Goal: Task Accomplishment & Management: Manage account settings

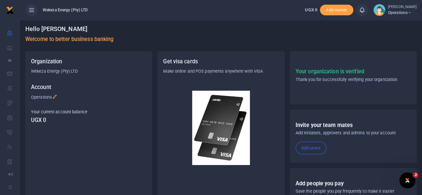
drag, startPoint x: 42, startPoint y: 29, endPoint x: 113, endPoint y: 23, distance: 71.0
click at [113, 23] on div "Hello Munguagisha Muhanzi Welcome to better business banking" at bounding box center [221, 35] width 392 height 31
drag, startPoint x: 296, startPoint y: 71, endPoint x: 379, endPoint y: 73, distance: 83.5
click at [379, 73] on h5 "Your organization is verified" at bounding box center [347, 71] width 102 height 7
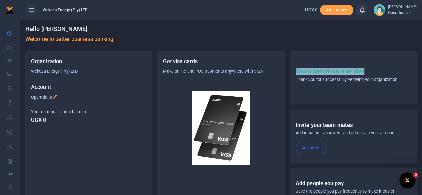
click at [379, 73] on h5 "Your organization is verified" at bounding box center [347, 71] width 102 height 7
click at [416, 66] on div "Your organization is verified Thank you for successfully verifying your organiz…" at bounding box center [353, 78] width 126 height 42
click at [408, 13] on icon at bounding box center [410, 12] width 4 height 5
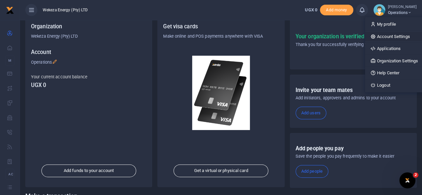
click at [385, 35] on link "Account Settings" at bounding box center [394, 36] width 58 height 9
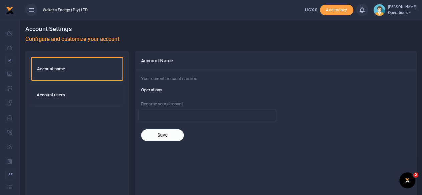
click at [47, 94] on h6 "Account users" at bounding box center [77, 94] width 81 height 5
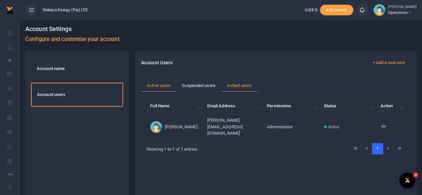
click at [239, 84] on link "Invited users" at bounding box center [239, 85] width 36 height 13
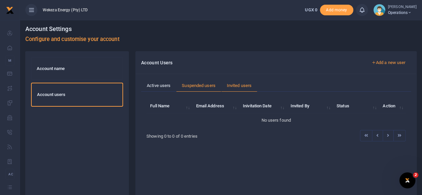
click at [194, 84] on link "Suspended users" at bounding box center [198, 85] width 45 height 13
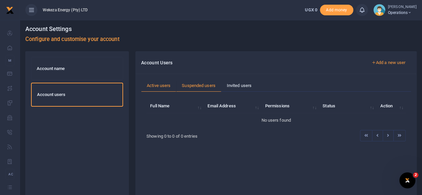
click at [162, 85] on link "Active users" at bounding box center [158, 85] width 35 height 13
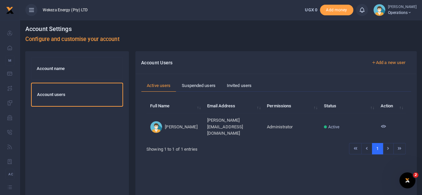
click at [395, 14] on span "Operations" at bounding box center [402, 13] width 29 height 6
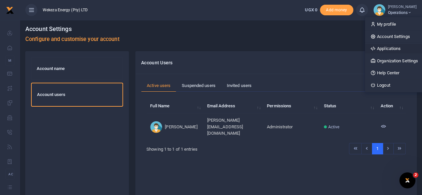
click at [381, 48] on link "Applications" at bounding box center [394, 48] width 58 height 9
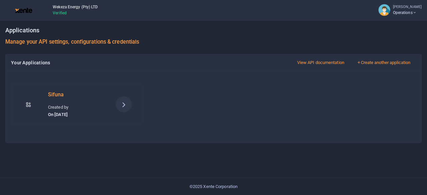
click at [127, 105] on icon at bounding box center [124, 104] width 8 height 8
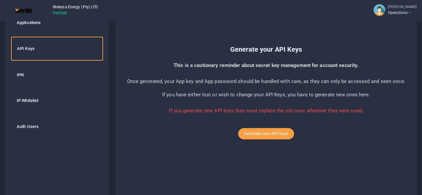
scroll to position [48, 0]
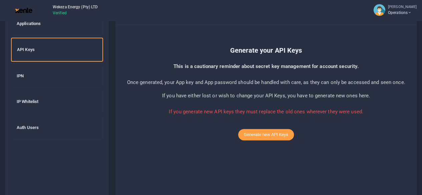
click at [28, 99] on h6 "IP Whitelist" at bounding box center [57, 101] width 81 height 5
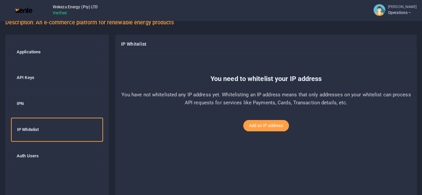
scroll to position [21, 0]
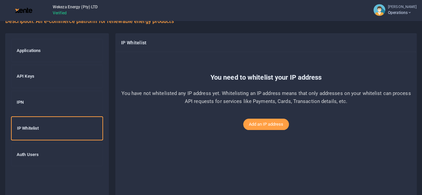
click at [37, 154] on h6 "Auth Users" at bounding box center [57, 154] width 81 height 5
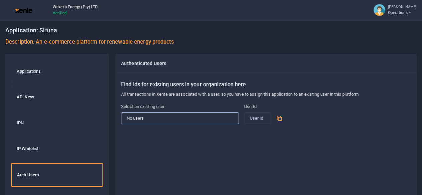
click at [138, 115] on select "No users" at bounding box center [180, 118] width 118 height 11
click at [128, 150] on div "Find ids for existing users in your organization here All transactions in Xente…" at bounding box center [266, 175] width 301 height 205
click at [25, 121] on h6 "IPN" at bounding box center [57, 123] width 81 height 5
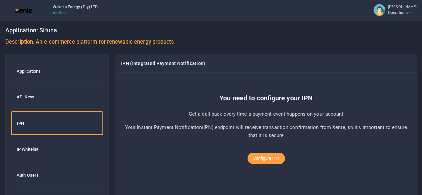
click at [25, 92] on div "API Keys" at bounding box center [56, 97] width 91 height 23
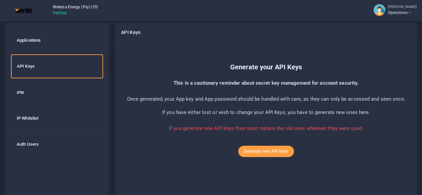
scroll to position [26, 0]
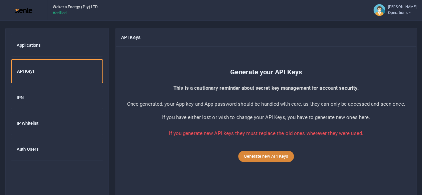
click at [249, 156] on button "Generate new API Keys" at bounding box center [266, 156] width 56 height 11
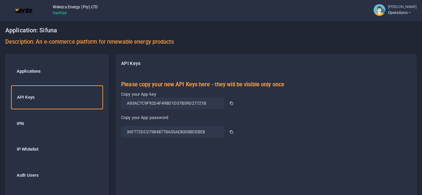
click at [232, 103] on icon at bounding box center [231, 103] width 4 height 4
click at [230, 131] on icon at bounding box center [231, 132] width 4 height 4
click at [219, 166] on div "Please copy your new API Keys here - they will be visible only once Copy your A…" at bounding box center [266, 175] width 301 height 205
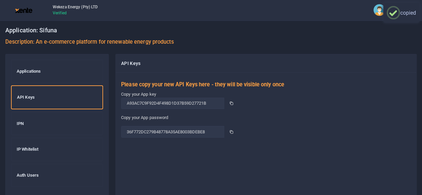
click at [219, 166] on div "Please copy your new API Keys here - they will be visible only once Copy your A…" at bounding box center [266, 175] width 301 height 205
click at [227, 155] on div "Please copy your new API Keys here - they will be visible only once Copy your A…" at bounding box center [266, 175] width 301 height 205
click at [231, 131] on icon at bounding box center [231, 132] width 4 height 4
click at [163, 166] on div "Please copy your new API Keys here - they will be visible only once Copy your A…" at bounding box center [266, 175] width 301 height 205
click at [17, 123] on h6 "IPN" at bounding box center [57, 123] width 81 height 5
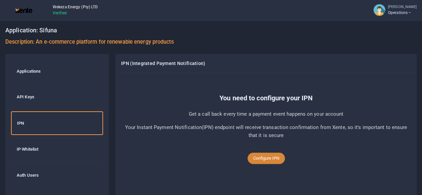
click at [270, 157] on button "Configure IPN" at bounding box center [266, 158] width 37 height 11
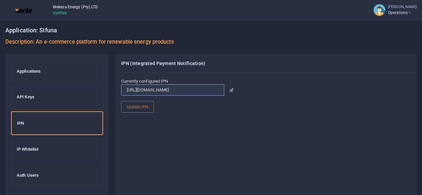
click at [177, 89] on input "[URL][DOMAIN_NAME]" at bounding box center [172, 89] width 103 height 11
click at [232, 88] on icon at bounding box center [231, 90] width 4 height 4
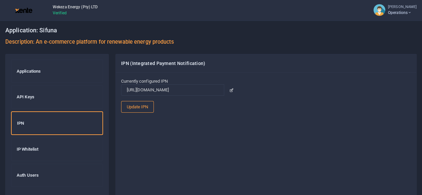
click at [231, 89] on icon at bounding box center [231, 90] width 4 height 4
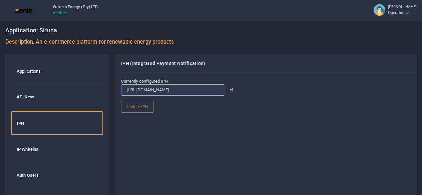
click at [198, 88] on input "https://app.xente.co" at bounding box center [172, 89] width 103 height 11
click at [195, 90] on input "https://app.xente.co" at bounding box center [172, 89] width 103 height 11
click at [231, 90] on icon at bounding box center [231, 90] width 4 height 4
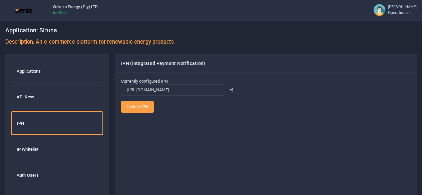
click at [142, 107] on button "Update IPN" at bounding box center [137, 106] width 33 height 11
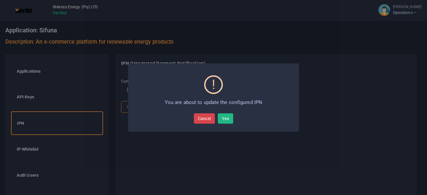
click at [206, 118] on button "Cancel" at bounding box center [204, 119] width 21 height 11
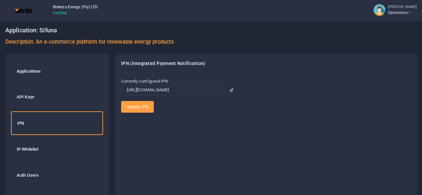
click at [140, 105] on button "Update IPN" at bounding box center [137, 106] width 33 height 11
click at [137, 108] on button "Update IPN" at bounding box center [137, 106] width 33 height 11
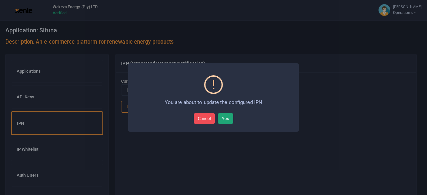
click at [224, 121] on button "Yes" at bounding box center [225, 119] width 15 height 11
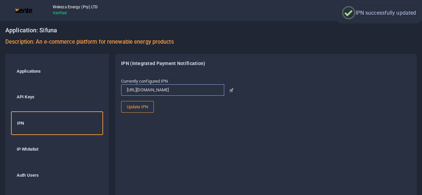
click at [180, 90] on input "https://app.xente.co" at bounding box center [172, 89] width 103 height 11
paste input "xente"
type input "xente"
paste input "https://sandbox.sifuna.africa/auth/login/"
paste input "payment/webhook/xente"
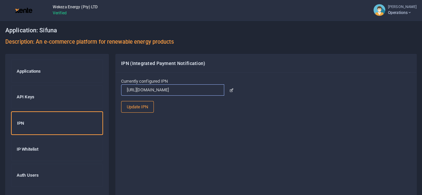
scroll to position [0, 26]
type input "https://sandbox.sifuna.africa/order/payments/webhook/xente"
click at [195, 90] on input "https://sandbox.sifuna.africa/order/payments/webhook/xente" at bounding box center [172, 89] width 103 height 11
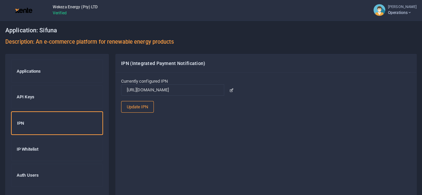
click at [157, 131] on div "Currently configured IPN https://sandbox.sifuna.africa/order/payments/webhook/x…" at bounding box center [266, 175] width 301 height 205
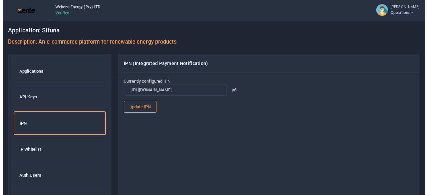
scroll to position [0, 0]
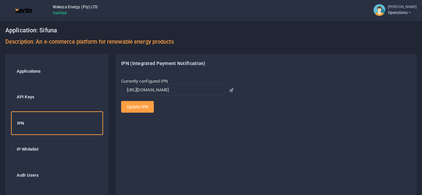
click at [137, 107] on button "Update IPN" at bounding box center [137, 106] width 33 height 11
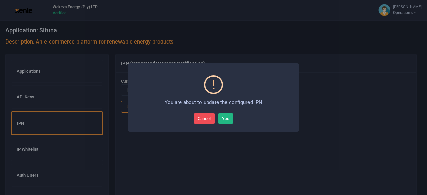
click at [226, 119] on button "Yes" at bounding box center [225, 119] width 15 height 11
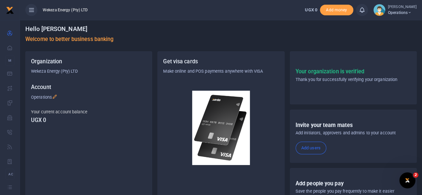
click at [408, 12] on icon at bounding box center [410, 12] width 4 height 5
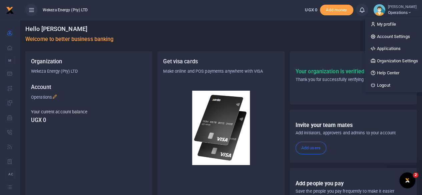
click at [376, 53] on div "My profile Account Settings Applications Organization Settings Help Center Logo…" at bounding box center [394, 55] width 59 height 76
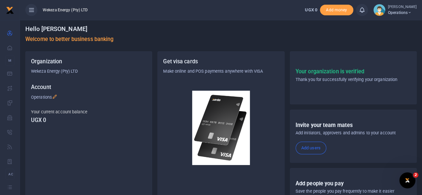
click at [390, 11] on span "Operations" at bounding box center [402, 13] width 29 height 6
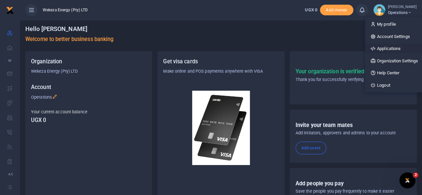
click at [376, 49] on link "Applications" at bounding box center [394, 48] width 58 height 9
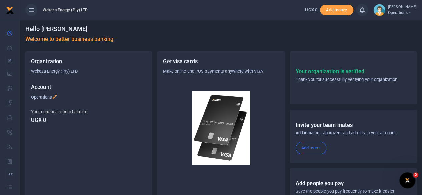
click at [408, 11] on icon at bounding box center [410, 12] width 4 height 5
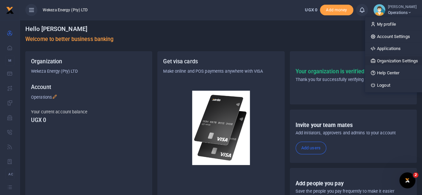
click at [381, 60] on link "Organization Settings" at bounding box center [394, 60] width 58 height 9
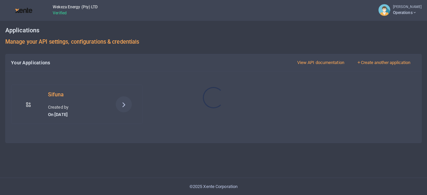
click at [130, 101] on div at bounding box center [213, 97] width 427 height 195
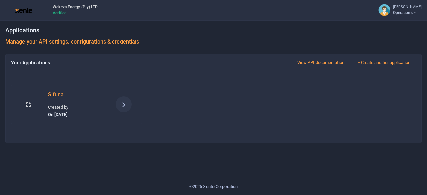
click at [123, 103] on icon at bounding box center [124, 104] width 8 height 8
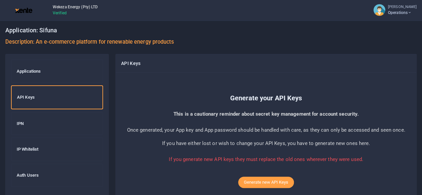
click at [20, 124] on h6 "IPN" at bounding box center [57, 123] width 81 height 5
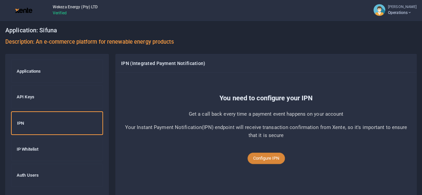
click at [270, 159] on button "Configure IPN" at bounding box center [266, 158] width 37 height 11
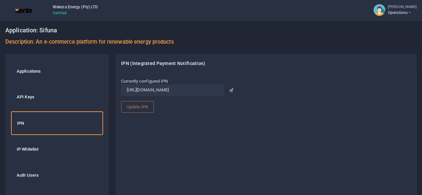
click at [232, 90] on icon at bounding box center [231, 90] width 4 height 4
click at [232, 91] on icon at bounding box center [231, 90] width 4 height 4
click at [191, 89] on input "https://app.xente.co" at bounding box center [172, 89] width 103 height 11
paste input "https://sandbox.sifuna.africa/order/payments/webhook/xente"
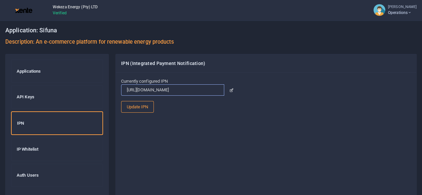
scroll to position [0, 28]
type input "https://sandbox.sifuna.africa/order/payments/webhook/xente"
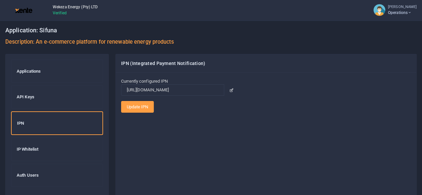
click at [135, 105] on button "Update IPN" at bounding box center [137, 106] width 33 height 11
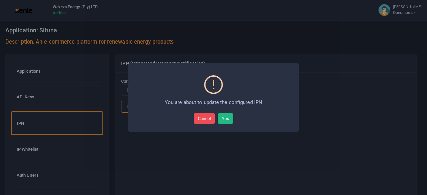
click at [226, 118] on button "Yes" at bounding box center [225, 119] width 15 height 11
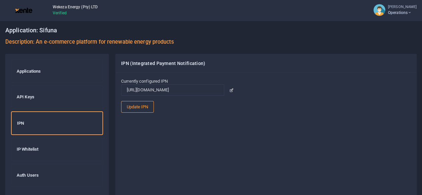
click at [24, 100] on div "API Keys" at bounding box center [56, 97] width 91 height 23
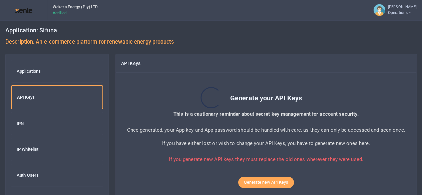
click at [19, 124] on div at bounding box center [211, 97] width 422 height 195
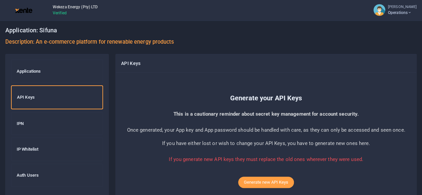
click at [19, 123] on h6 "IPN" at bounding box center [57, 123] width 81 height 5
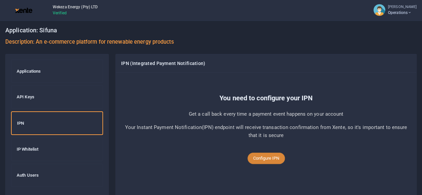
click at [267, 155] on button "Configure IPN" at bounding box center [266, 158] width 37 height 11
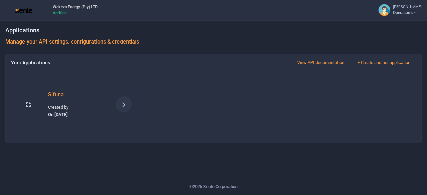
click at [401, 11] on span "Operations" at bounding box center [407, 13] width 29 height 6
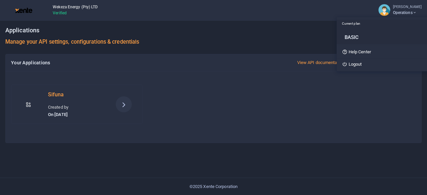
click at [345, 34] on h6 "BASIC" at bounding box center [385, 37] width 81 height 6
click at [344, 34] on h3 "Applications" at bounding box center [213, 30] width 417 height 10
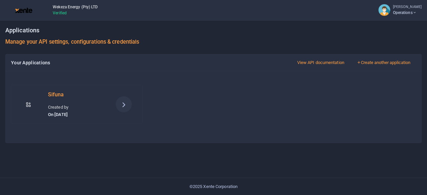
click at [413, 11] on icon at bounding box center [415, 12] width 4 height 5
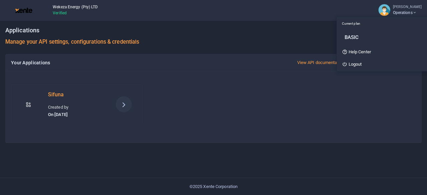
click at [313, 30] on h3 "Applications" at bounding box center [213, 30] width 417 height 10
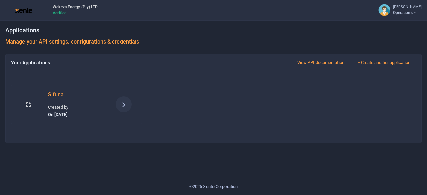
click at [397, 10] on span "Operations" at bounding box center [407, 13] width 29 height 6
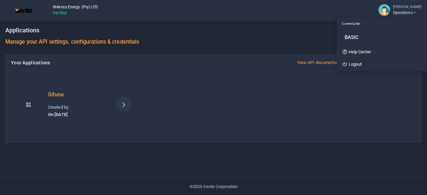
click at [281, 47] on div "Applications Manage your API settings, configurations & credentials" at bounding box center [213, 37] width 417 height 34
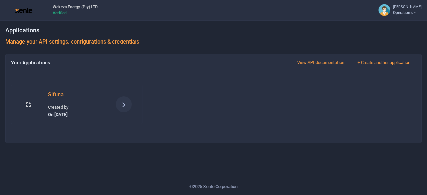
click at [124, 103] on icon at bounding box center [124, 104] width 8 height 8
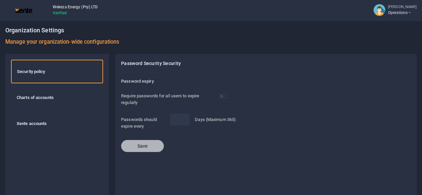
click at [30, 121] on h6 "Xente accounts" at bounding box center [57, 123] width 81 height 5
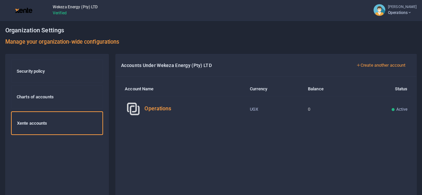
click icon
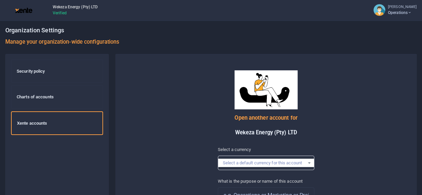
click at [302, 162] on div "Select a default currency for this account" at bounding box center [264, 163] width 82 height 7
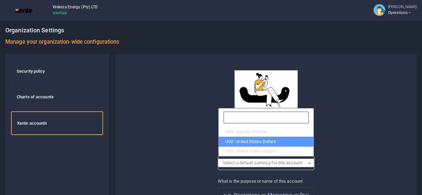
click at [237, 142] on li "USD: United States Dollars" at bounding box center [266, 142] width 95 height 10
select select "USD"
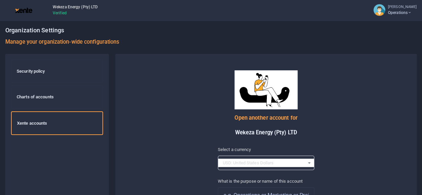
click at [275, 162] on span "USD: United States Dollars" at bounding box center [264, 163] width 82 height 7
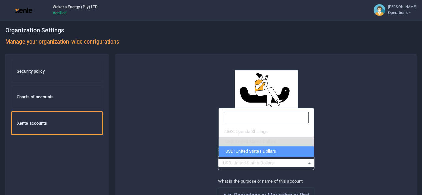
click at [199, 151] on div "Open another account for Wekeza Energy (Pty) LTD Select a currency USD: United …" at bounding box center [266, 146] width 306 height 185
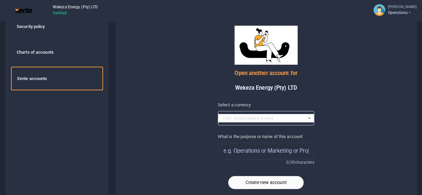
scroll to position [43, 0]
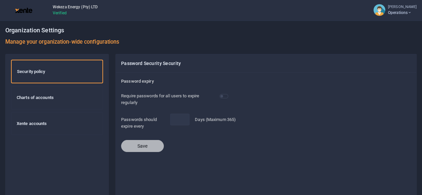
click at [408, 11] on icon at bounding box center [410, 12] width 4 height 5
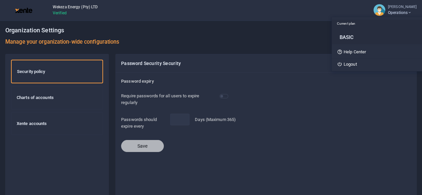
click at [340, 36] on h6 "BASIC" at bounding box center [380, 37] width 81 height 6
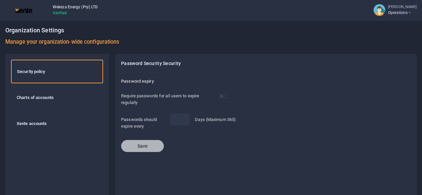
click at [22, 8] on img at bounding box center [23, 10] width 17 height 5
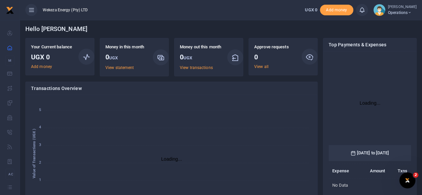
click at [396, 14] on span "Operations" at bounding box center [402, 13] width 29 height 6
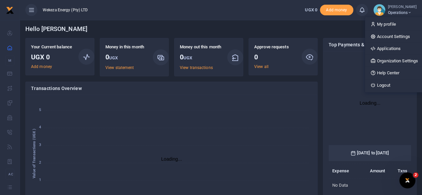
click at [301, 107] on icon "0 0 1 1 2 2 3 3 4 4 5 5 Loading... 5 4 3 2 1 0 Value of Transactions (UGX )" at bounding box center [171, 155] width 281 height 110
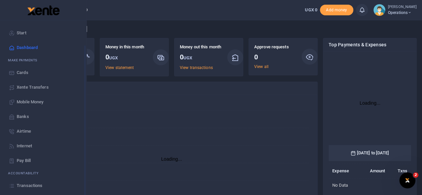
scroll to position [43, 0]
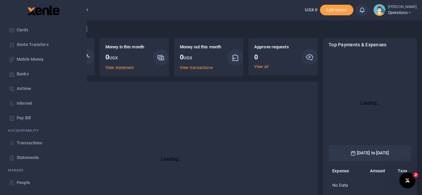
click at [23, 183] on span "People" at bounding box center [23, 183] width 13 height 7
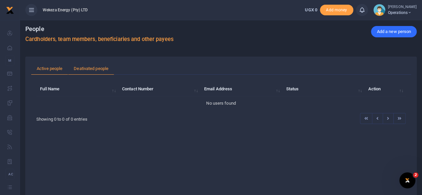
click at [92, 68] on link "Deativated people" at bounding box center [91, 68] width 46 height 13
click at [41, 69] on link "Active people" at bounding box center [49, 68] width 37 height 13
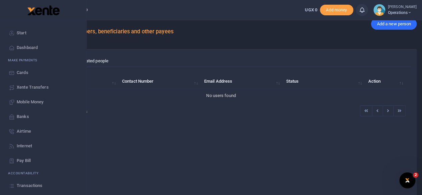
click at [19, 51] on link "Dashboard" at bounding box center [43, 47] width 76 height 15
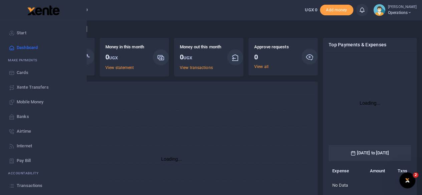
click at [16, 32] on link "Start" at bounding box center [43, 33] width 76 height 15
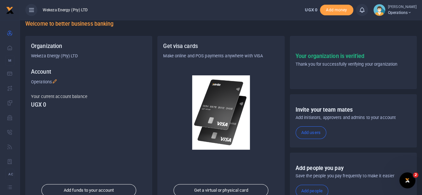
scroll to position [15, 0]
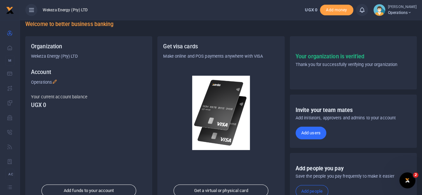
click at [309, 134] on link "Add users" at bounding box center [311, 133] width 31 height 13
click at [305, 130] on link "Add users" at bounding box center [311, 133] width 31 height 13
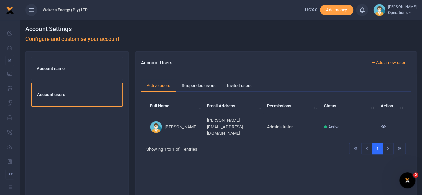
click at [380, 64] on link "Add a new user" at bounding box center [388, 62] width 45 height 11
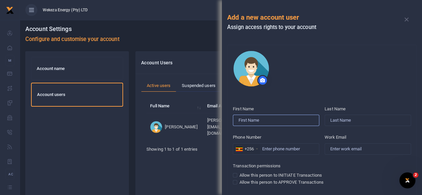
click at [264, 121] on input "First Name" at bounding box center [276, 120] width 86 height 11
type input "Brian"
click at [339, 120] on input "Last Name" at bounding box center [368, 120] width 86 height 11
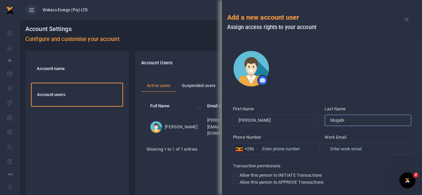
type input "Mugabi"
click at [235, 174] on input "Allow this person to INITIATE Transactions" at bounding box center [235, 175] width 4 height 4
click at [235, 179] on div "Allow this person to APPROVE Transactions" at bounding box center [322, 182] width 178 height 7
click at [234, 175] on input "Allow this person to INITIATE Transactions" at bounding box center [235, 175] width 4 height 4
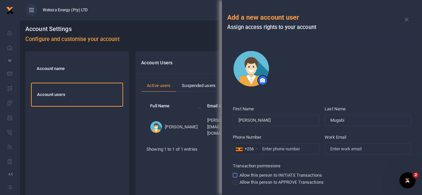
checkbox input "true"
click at [235, 183] on input "Allow this person to APPROVE Transactions" at bounding box center [235, 182] width 4 height 4
checkbox input "true"
click at [345, 145] on input "Work Email" at bounding box center [368, 149] width 86 height 11
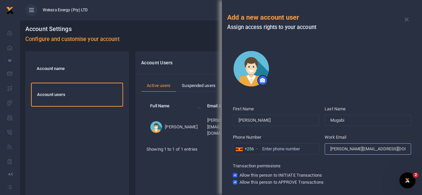
type input "brian@wekeza.energy"
click at [281, 147] on input "Phone Number" at bounding box center [276, 149] width 86 height 11
click at [286, 151] on input "Phone Number" at bounding box center [276, 149] width 86 height 11
paste input "+256 772 972357"
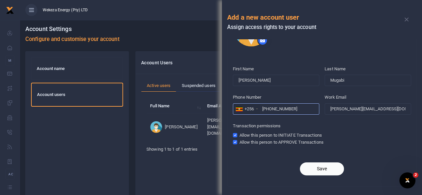
scroll to position [40, 0]
click at [282, 107] on input "+256 772 972357" at bounding box center [276, 109] width 86 height 11
click at [274, 110] on input "+256 772972357" at bounding box center [276, 109] width 86 height 11
type input "+256772972357"
click at [348, 151] on div "First Name Brian Last Name Mugabi Phone Number +256 United States +1 United Kin…" at bounding box center [322, 107] width 184 height 89
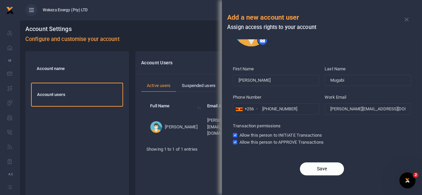
click at [317, 169] on button "Save" at bounding box center [322, 169] width 44 height 13
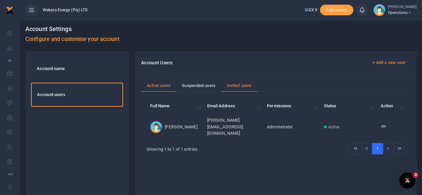
click at [238, 85] on link "Invited users" at bounding box center [239, 85] width 36 height 13
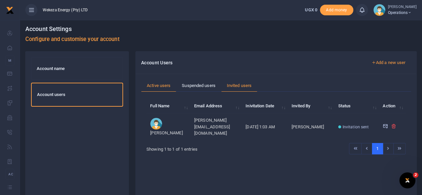
click at [156, 82] on link "Active users" at bounding box center [158, 85] width 35 height 13
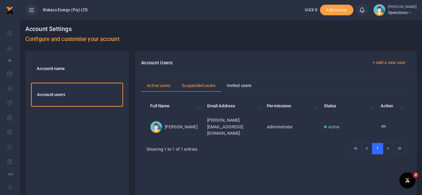
click at [217, 82] on link "Suspended users" at bounding box center [198, 85] width 45 height 13
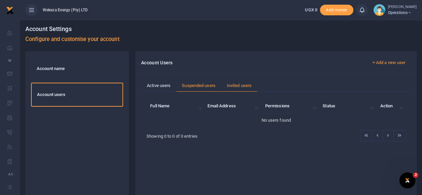
click at [237, 83] on link "Invited users" at bounding box center [239, 85] width 36 height 13
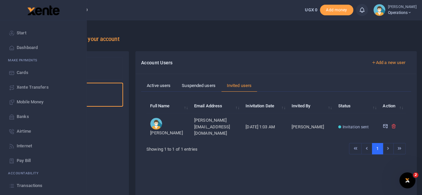
click at [29, 86] on span "Xente Transfers" at bounding box center [33, 87] width 32 height 7
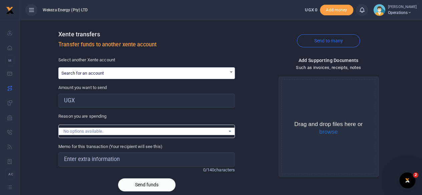
click at [110, 70] on span "Search for an account" at bounding box center [147, 73] width 176 height 10
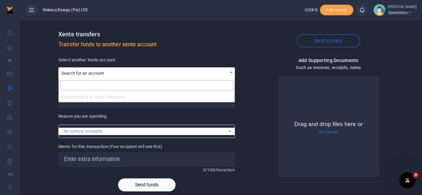
click at [39, 90] on div "Xente transfers Transfer funds to another xente account Send to many Select ano…" at bounding box center [221, 111] width 397 height 172
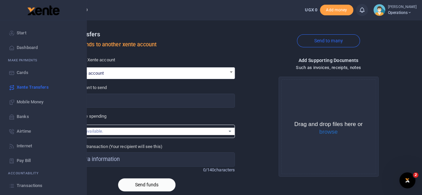
click at [23, 116] on span "Banks" at bounding box center [23, 117] width 12 height 7
click at [26, 72] on span "Cards" at bounding box center [23, 72] width 12 height 7
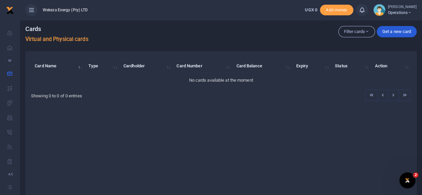
click at [399, 34] on link "Get a new card" at bounding box center [397, 31] width 40 height 11
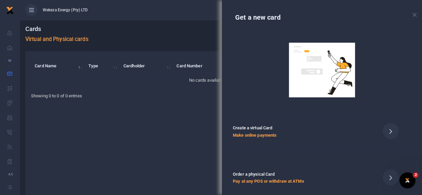
click at [419, 15] on div "Get a new card" at bounding box center [322, 14] width 200 height 29
click at [413, 13] on button "Close" at bounding box center [415, 15] width 4 height 4
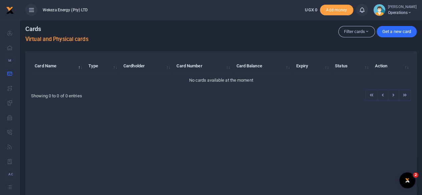
click at [397, 10] on span "Operations" at bounding box center [402, 13] width 29 height 6
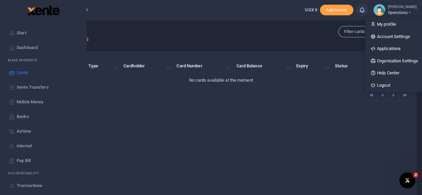
click at [20, 33] on span "Start" at bounding box center [22, 33] width 10 height 7
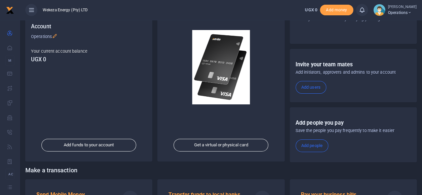
scroll to position [87, 0]
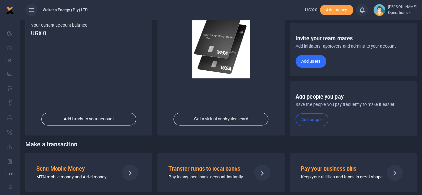
click at [311, 62] on link "Add users" at bounding box center [311, 61] width 31 height 13
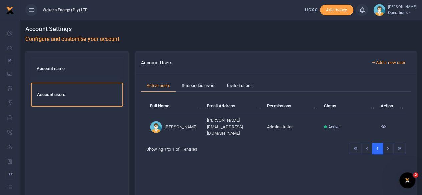
click at [240, 83] on div at bounding box center [211, 97] width 422 height 195
click at [239, 83] on link "Invited users" at bounding box center [239, 85] width 36 height 13
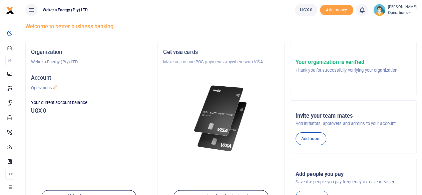
scroll to position [10, 0]
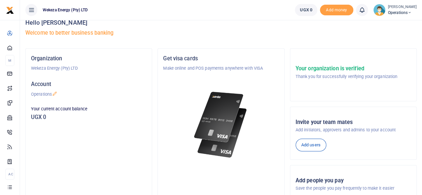
click at [395, 12] on span "Operations" at bounding box center [402, 13] width 29 height 6
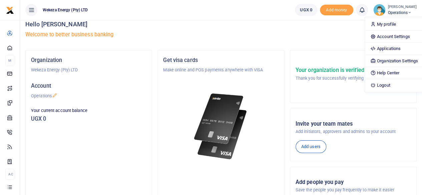
scroll to position [5, 0]
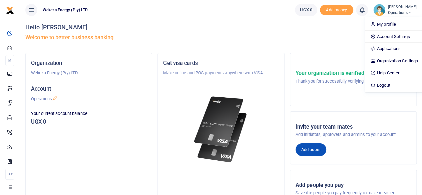
click at [313, 151] on link "Add users" at bounding box center [311, 150] width 31 height 13
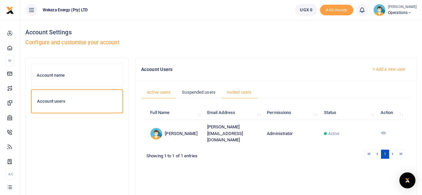
click at [245, 91] on link "Invited users" at bounding box center [239, 92] width 36 height 13
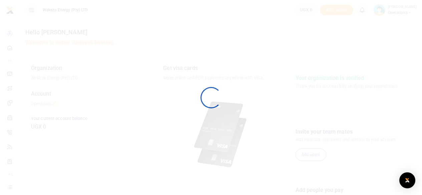
scroll to position [5, 0]
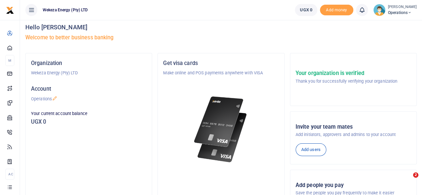
click at [401, 8] on small "[PERSON_NAME]" at bounding box center [402, 7] width 29 height 6
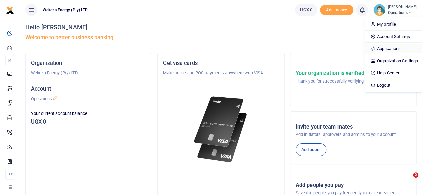
click at [383, 44] on link "Applications" at bounding box center [394, 48] width 58 height 9
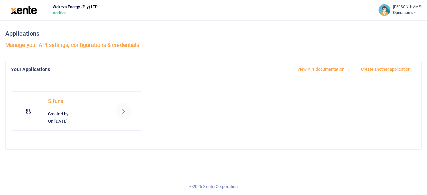
click at [120, 115] on link at bounding box center [124, 111] width 16 height 16
click at [123, 111] on icon at bounding box center [124, 111] width 8 height 8
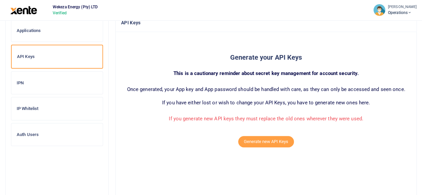
scroll to position [49, 0]
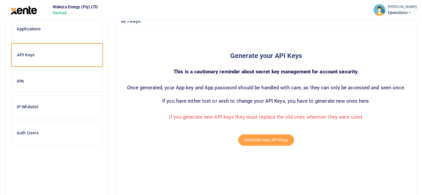
click at [21, 131] on h6 "Auth Users" at bounding box center [57, 133] width 81 height 5
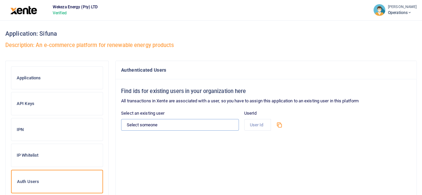
click at [146, 124] on select "Select someone Brian Mugabi - brian@wekeza.energy" at bounding box center [180, 124] width 118 height 11
select select "13935"
click at [121, 119] on select "Select someone [PERSON_NAME] - [PERSON_NAME][EMAIL_ADDRESS][DOMAIN_NAME]" at bounding box center [180, 124] width 118 height 11
type input "13935"
click at [167, 123] on select "Select someone [PERSON_NAME] - [PERSON_NAME][EMAIL_ADDRESS][DOMAIN_NAME]" at bounding box center [180, 124] width 118 height 11
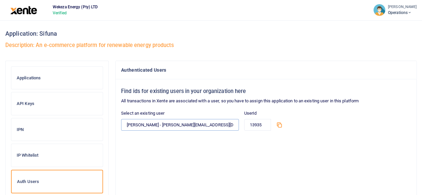
select select
click at [121, 119] on select "Select someone [PERSON_NAME] - [PERSON_NAME][EMAIL_ADDRESS][DOMAIN_NAME]" at bounding box center [180, 124] width 118 height 11
click at [171, 124] on select "Select someone [PERSON_NAME] - [PERSON_NAME][EMAIL_ADDRESS][DOMAIN_NAME]" at bounding box center [180, 124] width 118 height 11
select select "13935"
click at [121, 119] on select "Select someone [PERSON_NAME] - [PERSON_NAME][EMAIL_ADDRESS][DOMAIN_NAME]" at bounding box center [180, 124] width 118 height 11
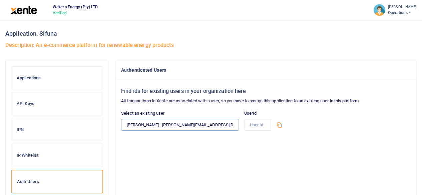
type input "13935"
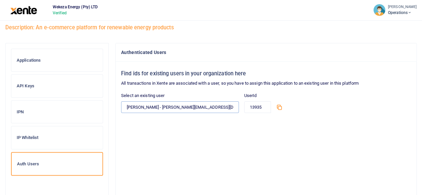
scroll to position [16, 0]
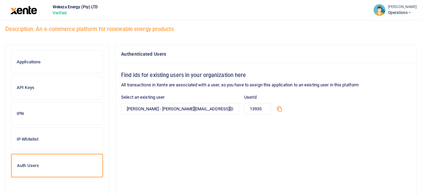
click at [279, 109] on icon at bounding box center [279, 109] width 7 height 7
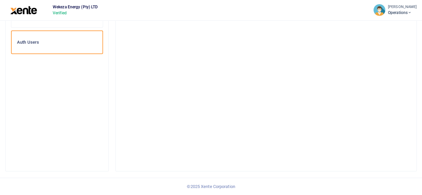
scroll to position [62, 0]
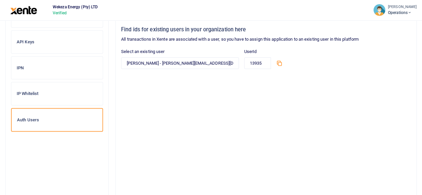
click at [41, 43] on h6 "API Keys" at bounding box center [57, 41] width 81 height 5
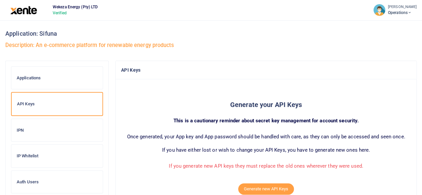
click at [25, 180] on h6 "Auth Users" at bounding box center [57, 182] width 81 height 5
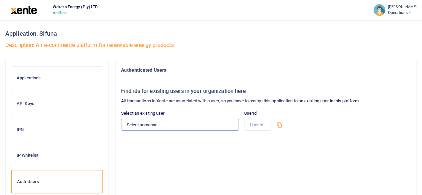
click at [154, 123] on select "Select someone [PERSON_NAME] - [PERSON_NAME][EMAIL_ADDRESS][DOMAIN_NAME]" at bounding box center [180, 124] width 118 height 11
select select "13935"
click at [121, 119] on select "Select someone [PERSON_NAME] - [PERSON_NAME][EMAIL_ADDRESS][DOMAIN_NAME]" at bounding box center [180, 124] width 118 height 11
type input "13935"
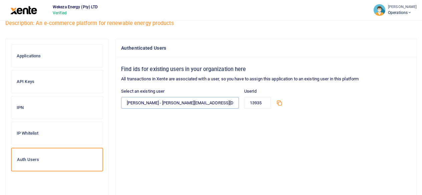
scroll to position [22, 0]
